Goal: Check status: Check status

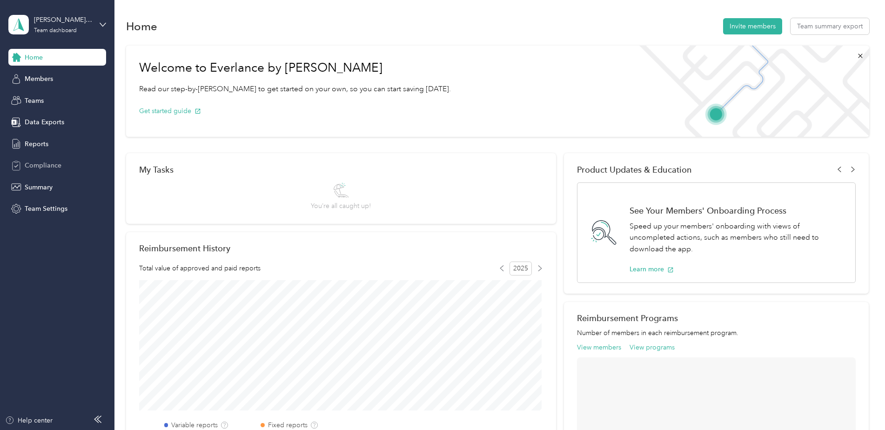
click at [49, 163] on span "Compliance" at bounding box center [43, 166] width 37 height 10
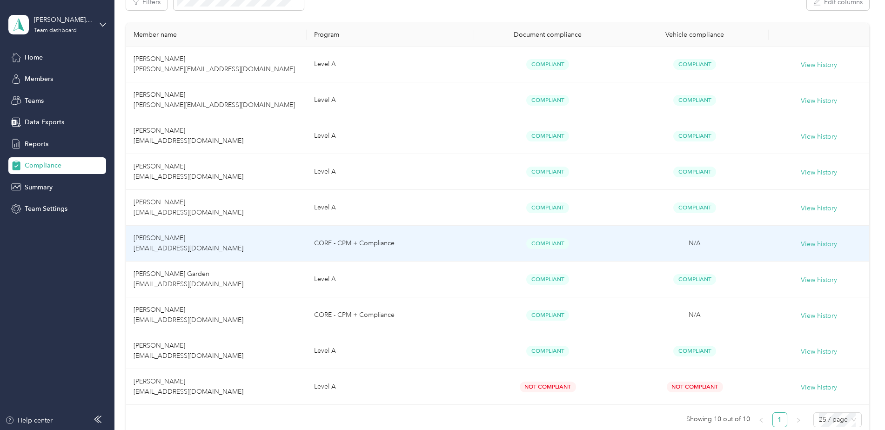
scroll to position [140, 0]
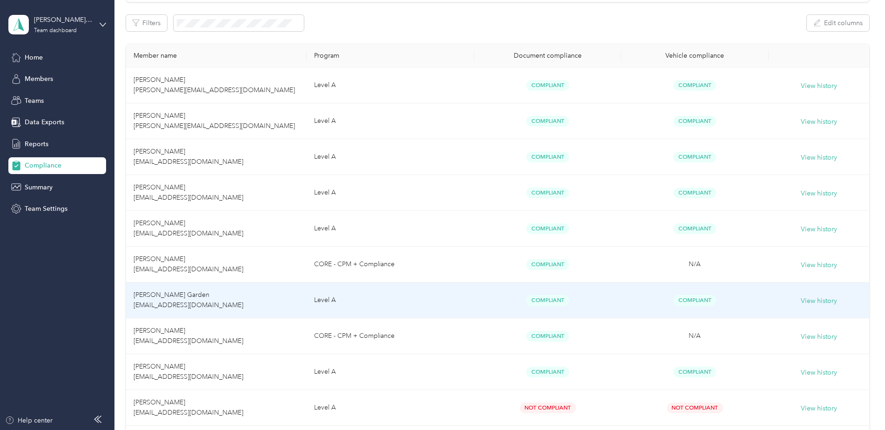
click at [552, 299] on span "Compliant" at bounding box center [547, 300] width 43 height 11
click at [816, 304] on button "View history" at bounding box center [819, 301] width 36 height 10
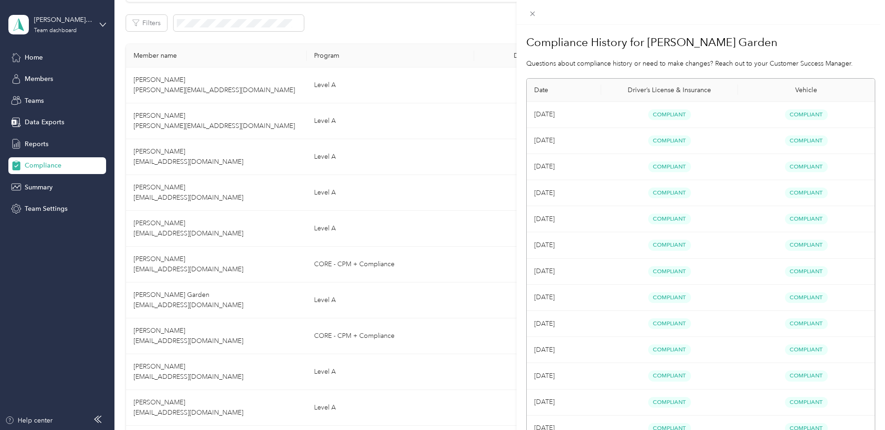
click at [660, 219] on span "Compliant" at bounding box center [669, 219] width 43 height 11
click at [40, 184] on div "Compliance History for [PERSON_NAME] Garden Questions about compliance history …" at bounding box center [442, 215] width 885 height 430
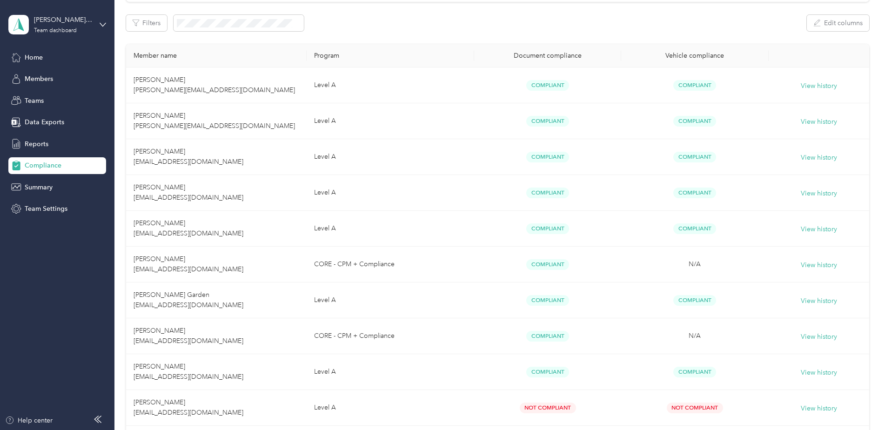
click at [40, 184] on span "Summary" at bounding box center [39, 187] width 28 height 10
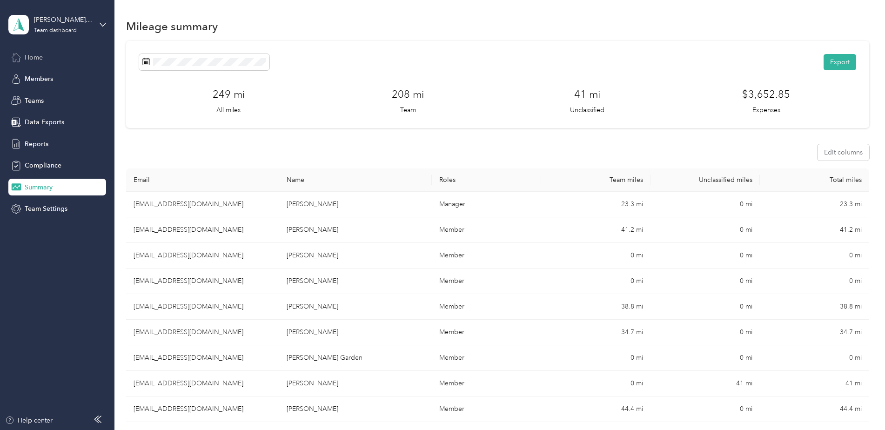
click at [39, 60] on span "Home" at bounding box center [34, 58] width 18 height 10
